Goal: Find specific page/section: Find specific page/section

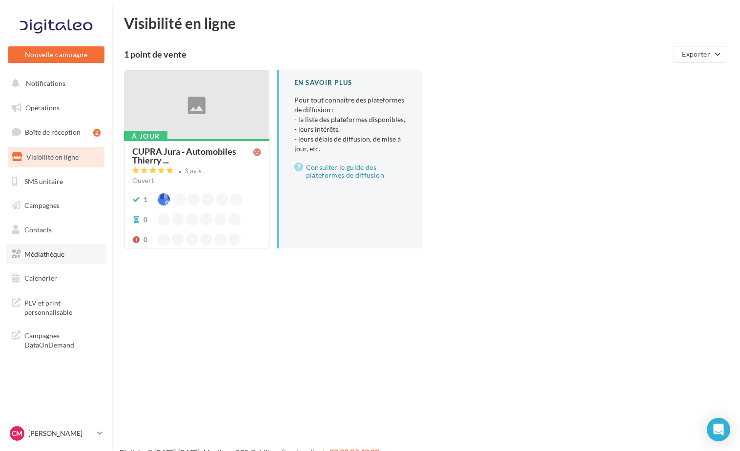
click at [36, 253] on span "Médiathèque" at bounding box center [44, 254] width 40 height 8
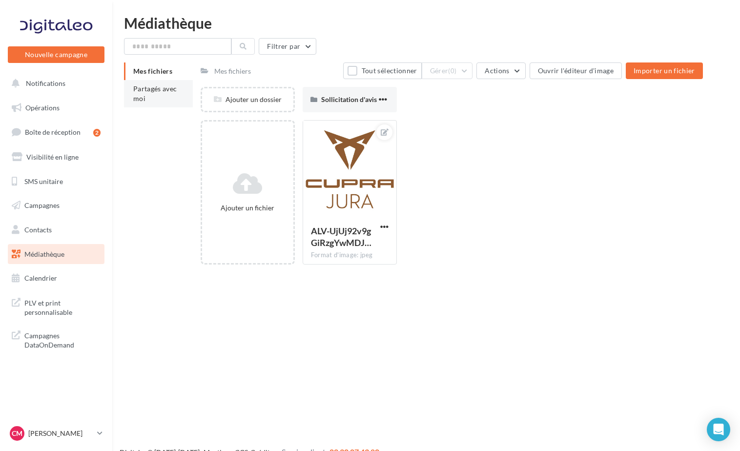
click at [158, 86] on span "Partagés avec moi" at bounding box center [155, 93] width 44 height 18
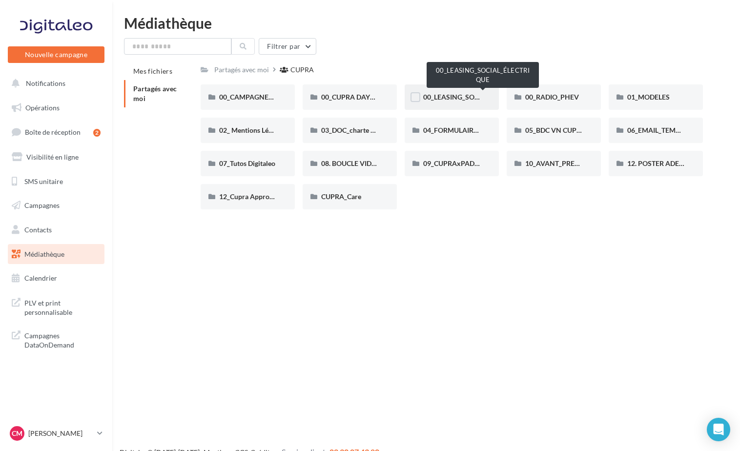
click at [457, 101] on span "00_LEASING_SOCIAL_ÉLECTRIQUE" at bounding box center [477, 97] width 109 height 8
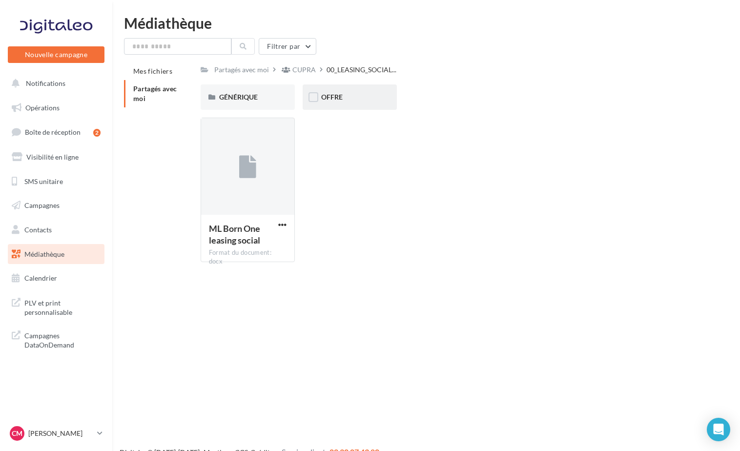
click at [344, 95] on div "OFFRE" at bounding box center [349, 97] width 57 height 10
click at [258, 93] on span "GÉNÉRIQUE" at bounding box center [238, 97] width 39 height 8
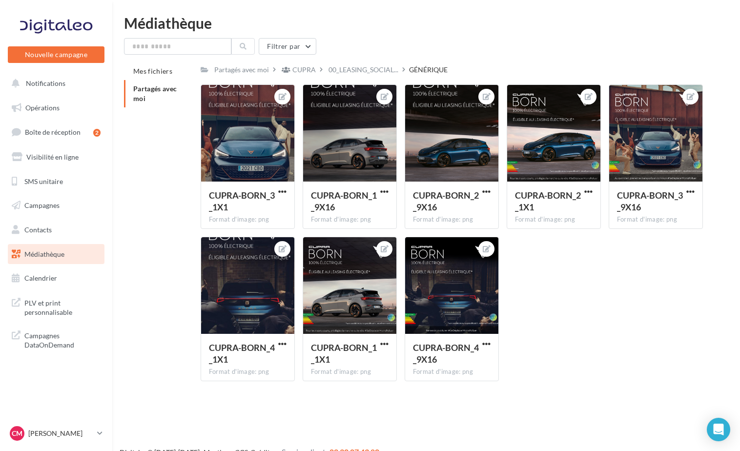
click at [167, 89] on span "Partagés avec moi" at bounding box center [155, 93] width 44 height 18
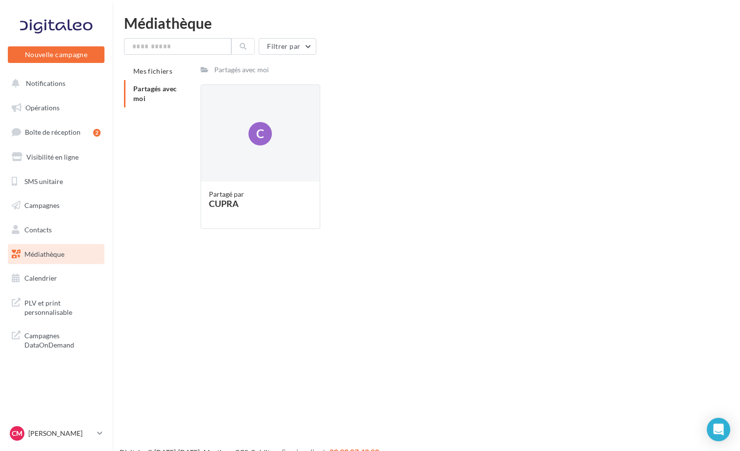
click at [37, 250] on span "Médiathèque" at bounding box center [44, 254] width 40 height 8
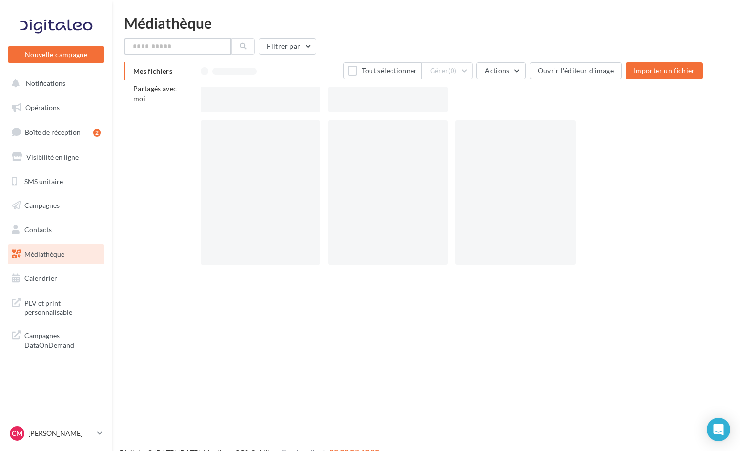
click at [171, 53] on input "text" at bounding box center [177, 46] width 107 height 17
